Goal: Navigation & Orientation: Go to known website

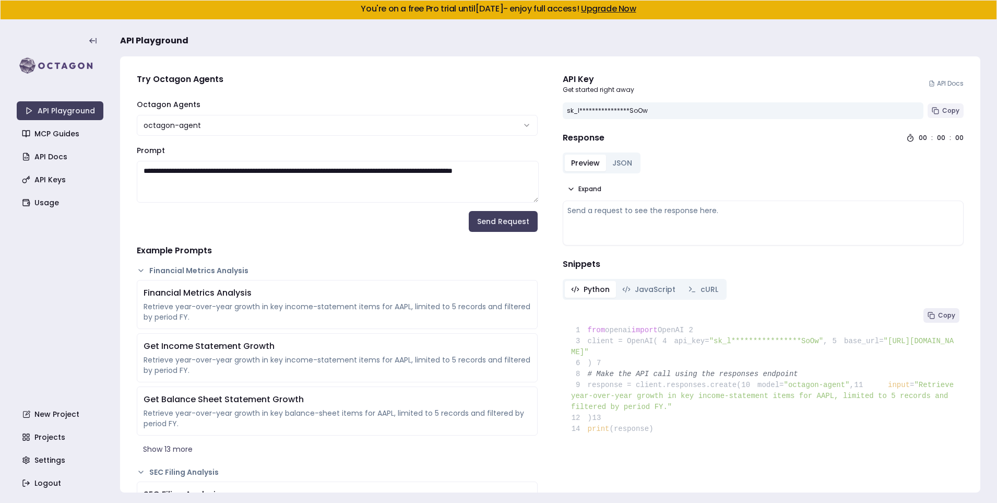
click at [945, 111] on span "Copy" at bounding box center [951, 111] width 17 height 8
